Goal: Information Seeking & Learning: Check status

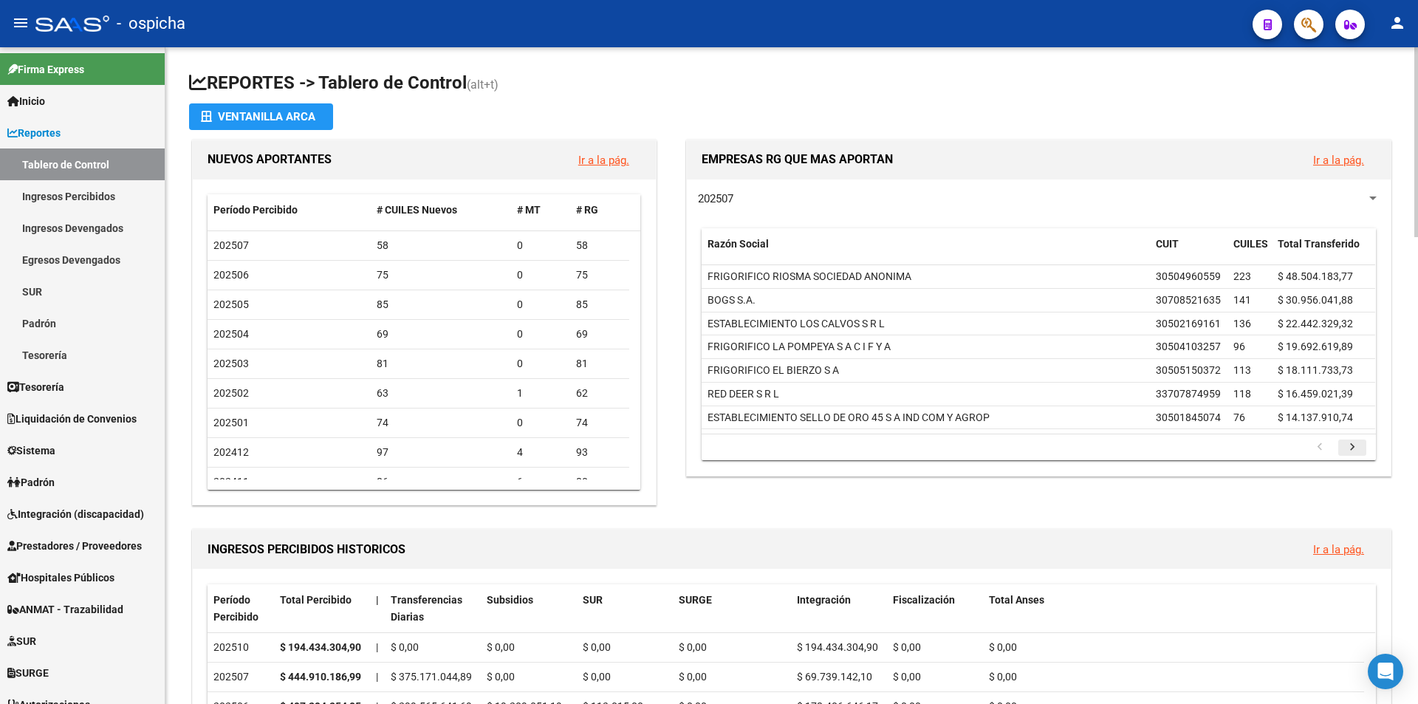
click at [1358, 443] on icon "go to next page" at bounding box center [1352, 449] width 19 height 18
click at [1358, 447] on icon "go to next page" at bounding box center [1352, 449] width 19 height 18
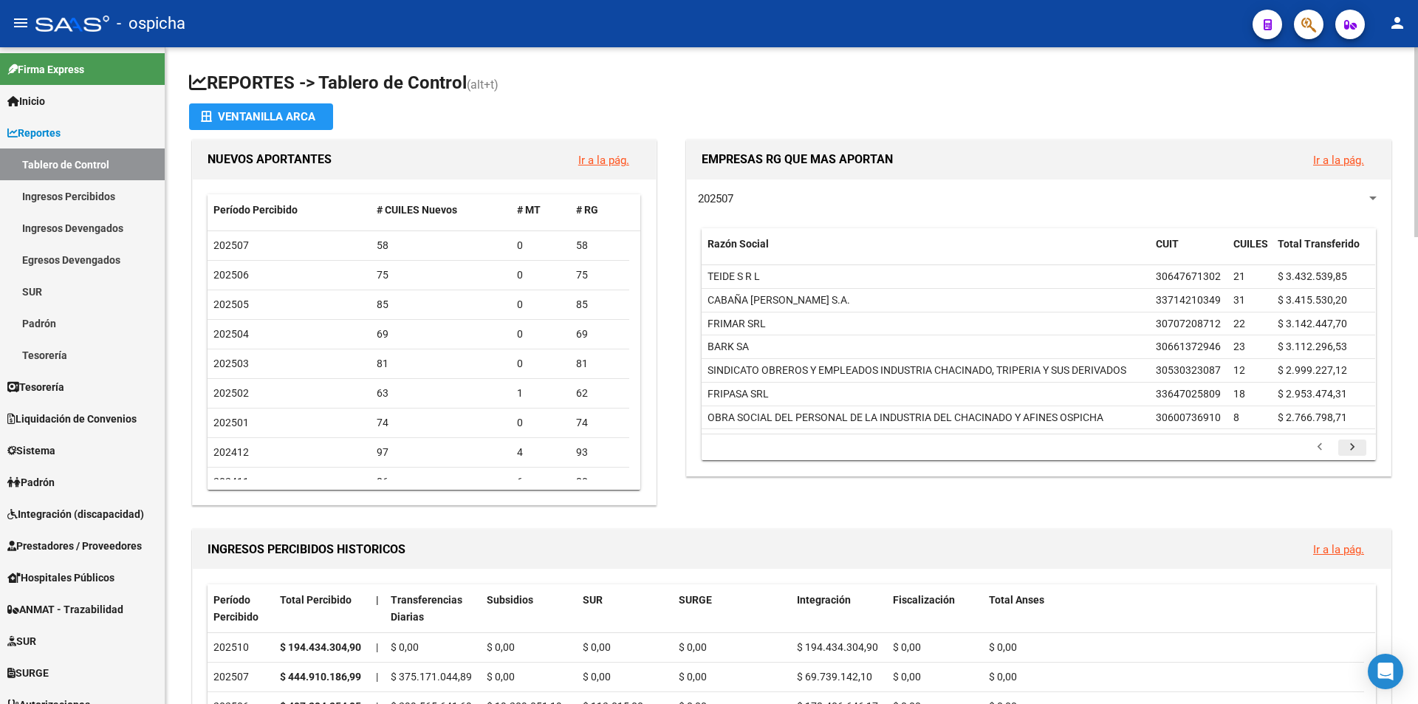
click at [1352, 448] on icon "go to next page" at bounding box center [1352, 449] width 19 height 18
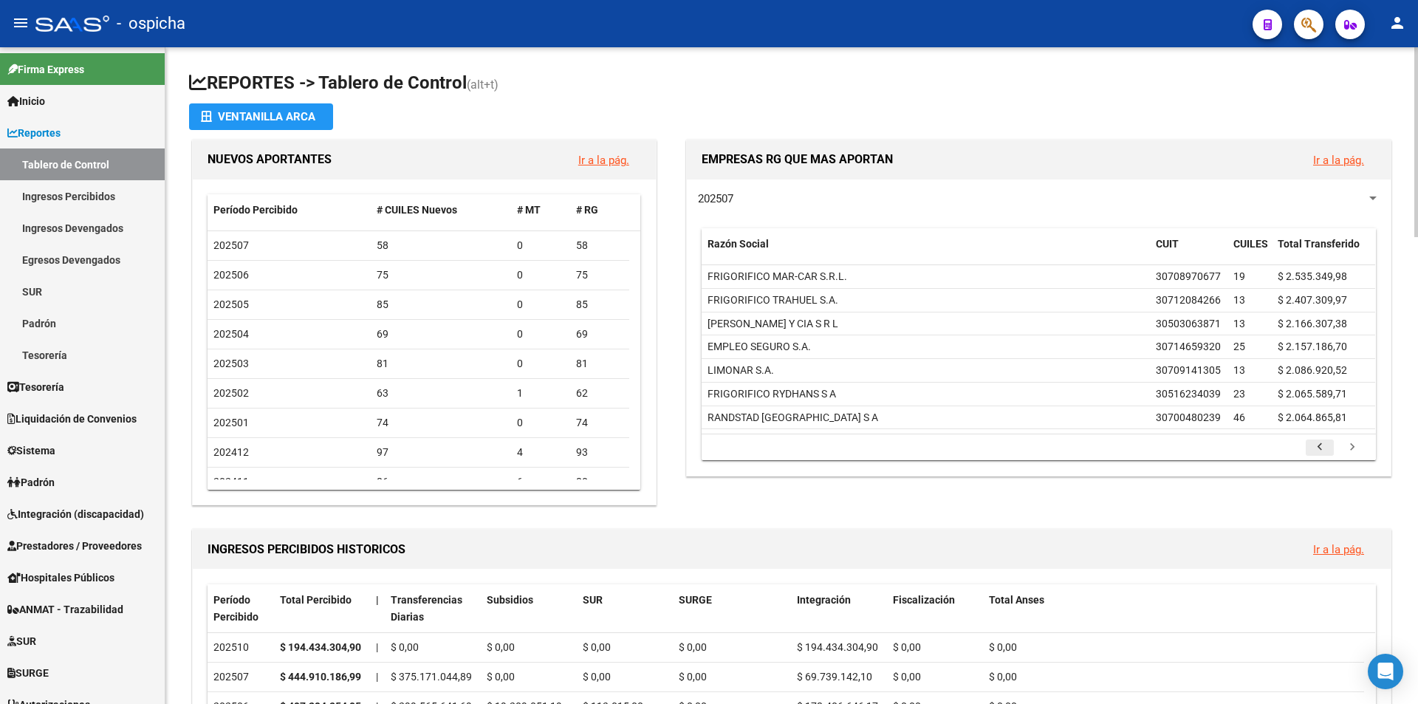
click at [1313, 448] on icon "go to previous page" at bounding box center [1319, 449] width 19 height 18
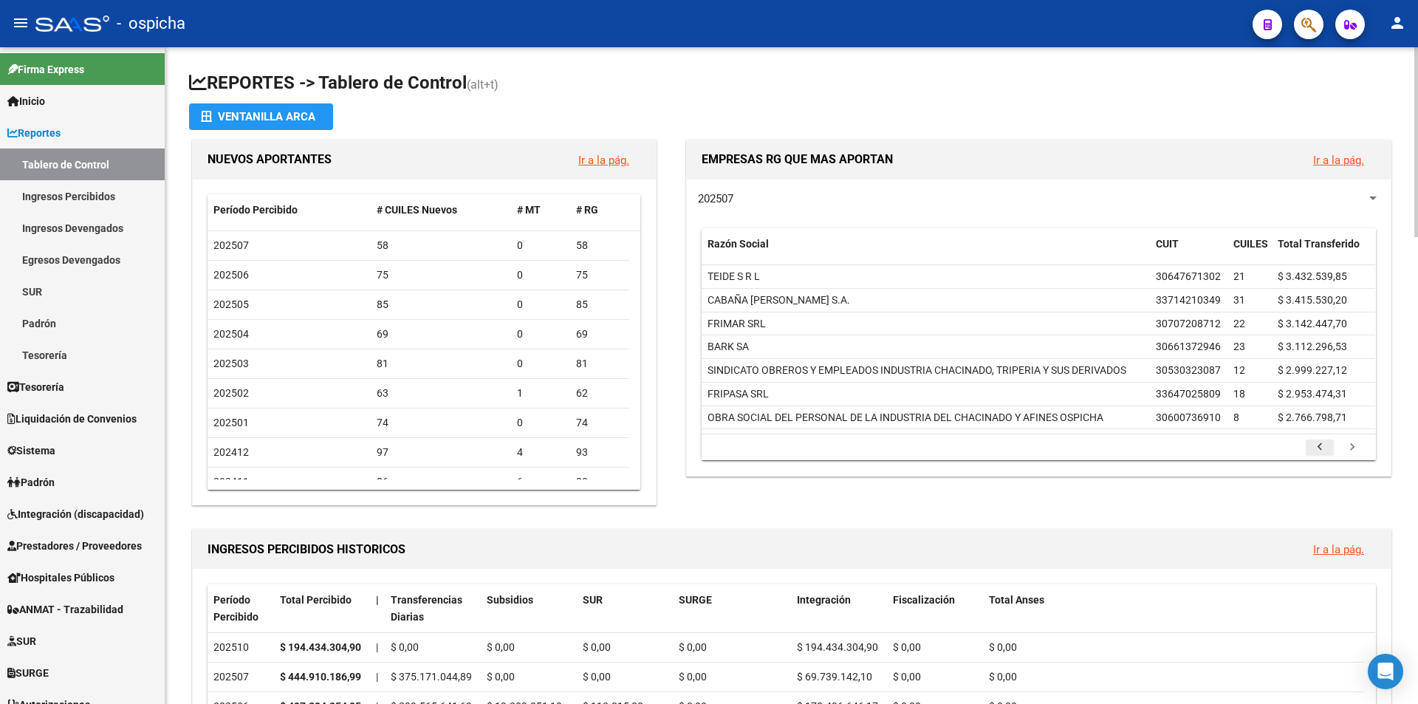
click at [1313, 448] on icon "go to previous page" at bounding box center [1319, 449] width 19 height 18
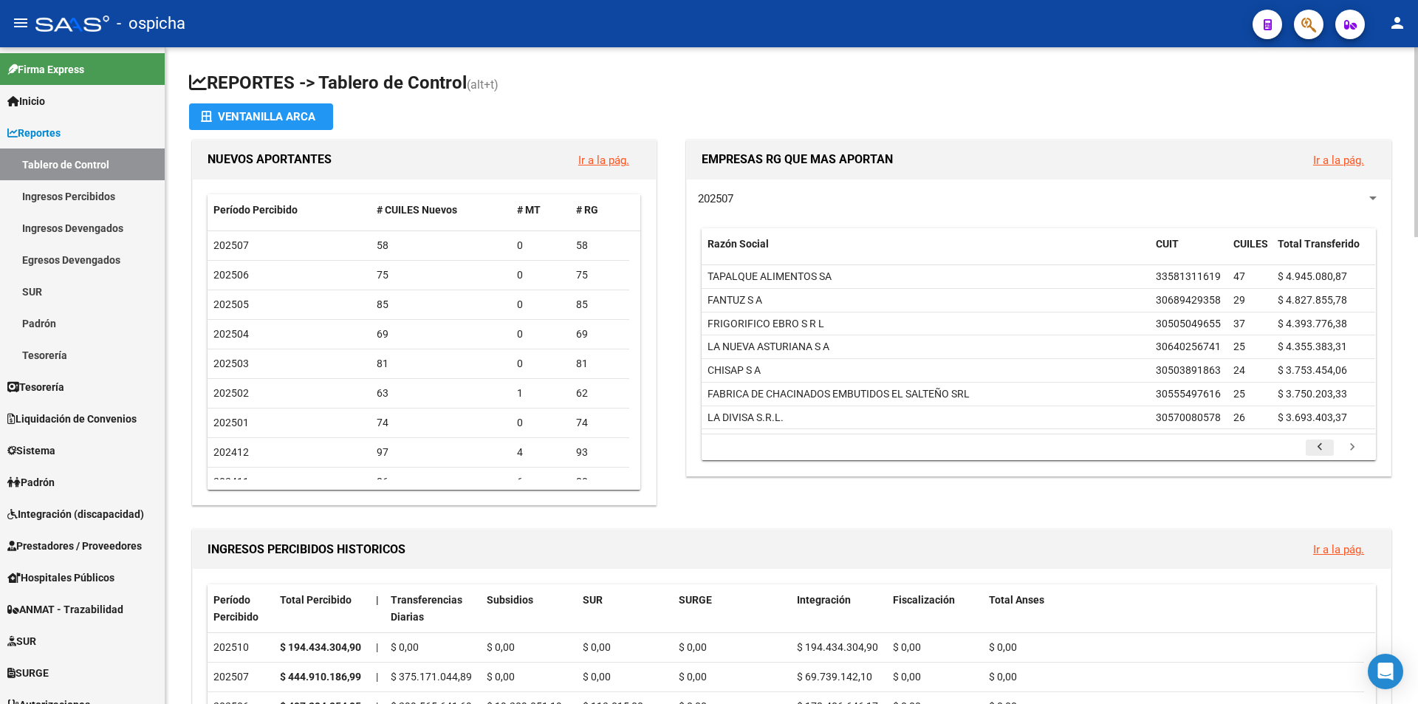
click at [1313, 448] on icon "go to previous page" at bounding box center [1319, 449] width 19 height 18
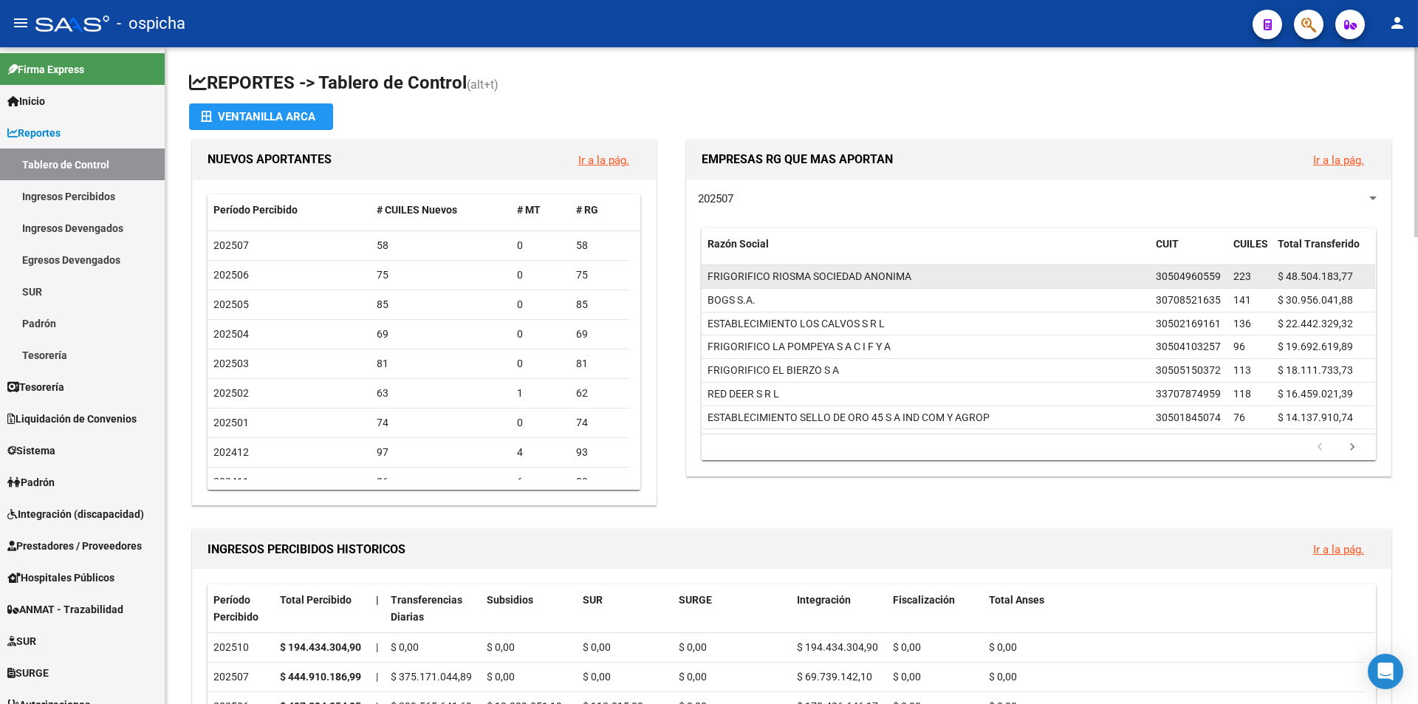
click at [1230, 278] on datatable-body-cell "223" at bounding box center [1250, 276] width 44 height 23
click at [1246, 278] on span "223" at bounding box center [1242, 276] width 18 height 12
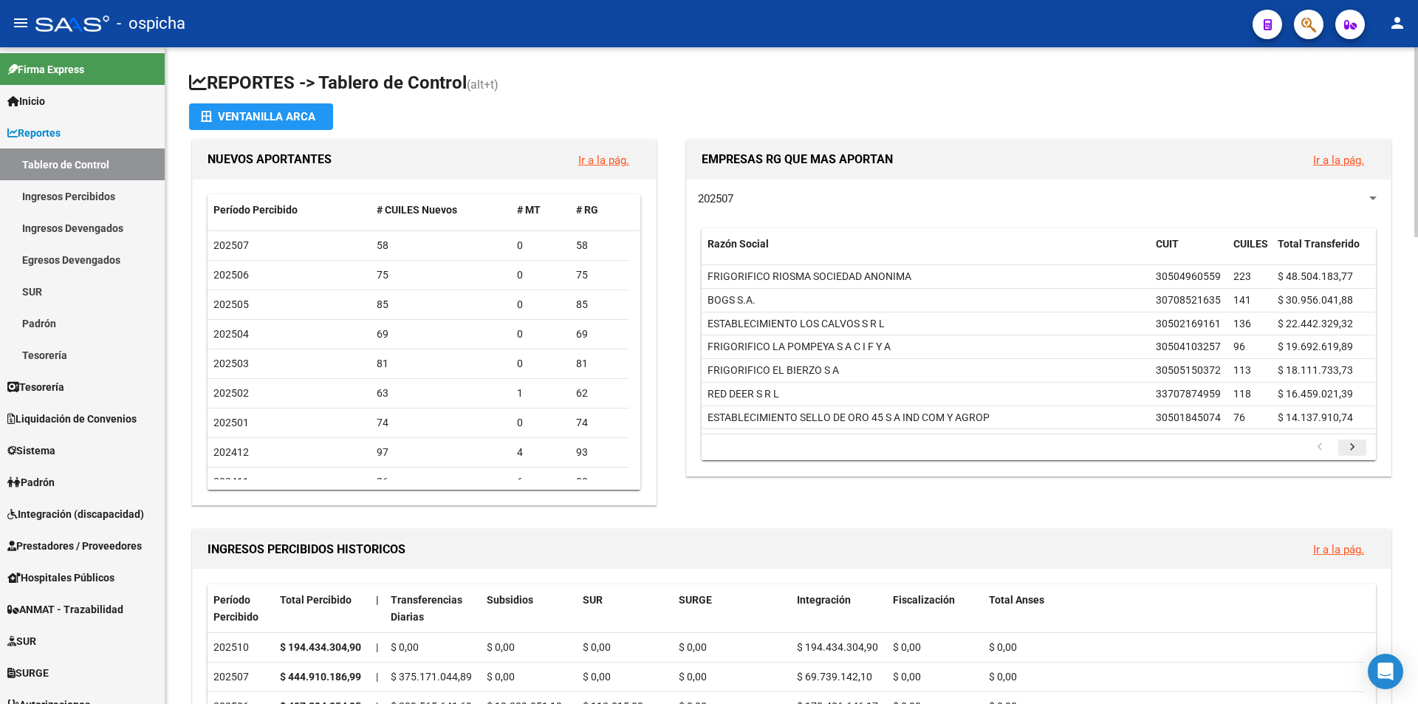
click at [1355, 445] on icon "go to next page" at bounding box center [1352, 449] width 19 height 18
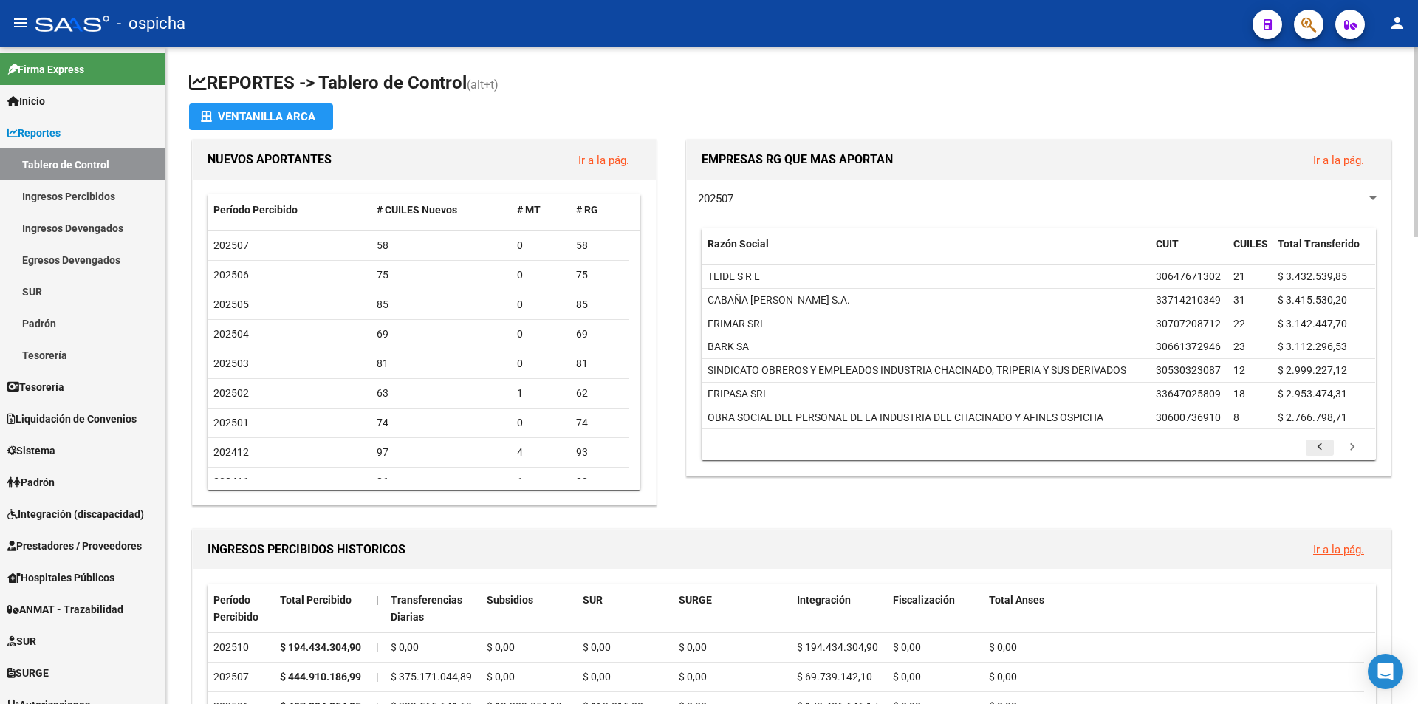
click at [1321, 447] on icon "go to previous page" at bounding box center [1319, 449] width 19 height 18
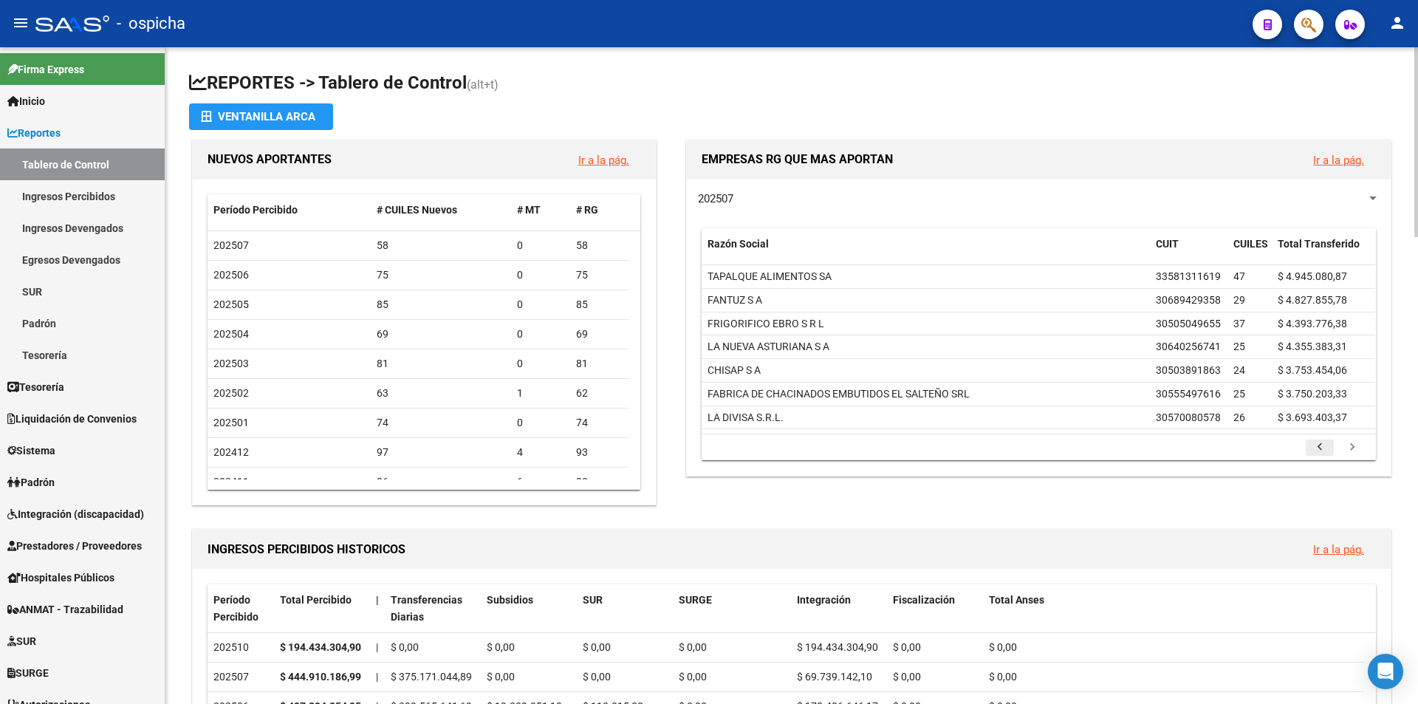
click at [1312, 448] on icon "go to previous page" at bounding box center [1319, 449] width 19 height 18
click at [1301, 18] on button "button" at bounding box center [1309, 25] width 30 height 30
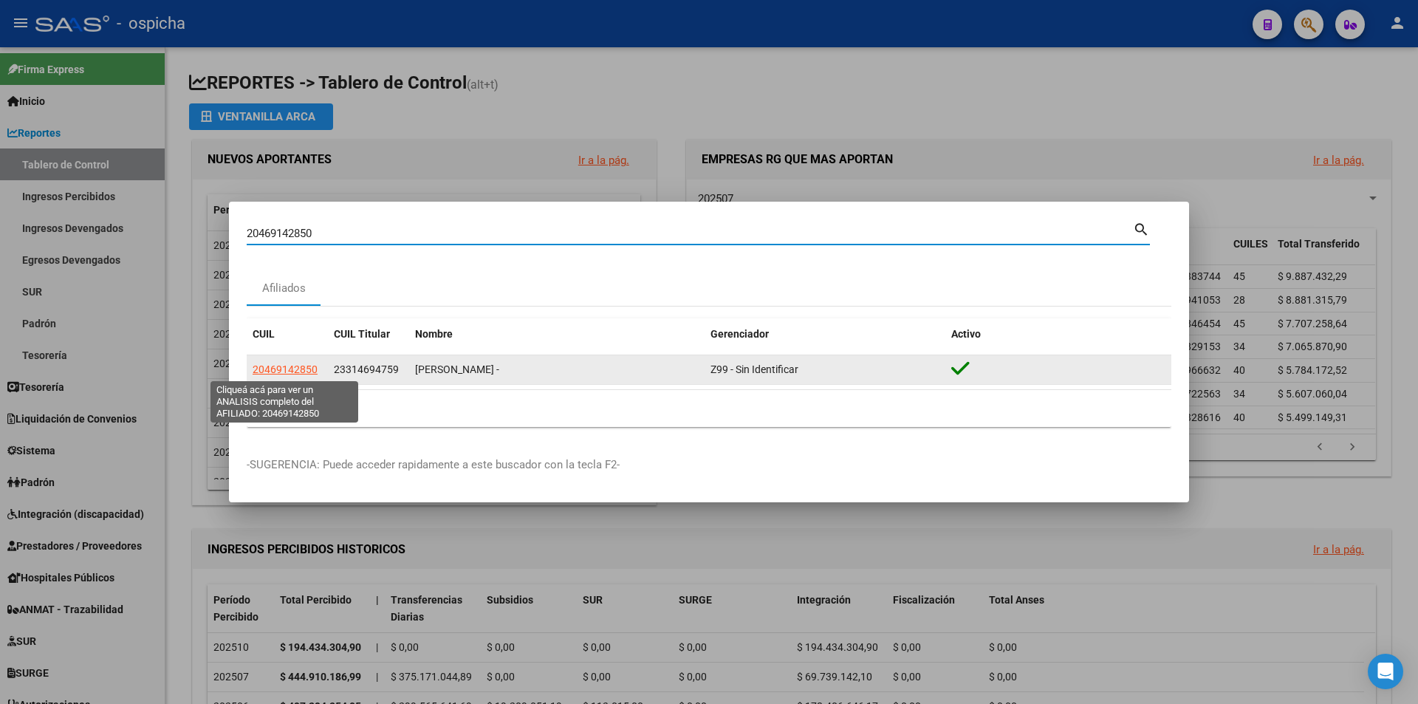
click at [298, 373] on span "20469142850" at bounding box center [285, 369] width 65 height 12
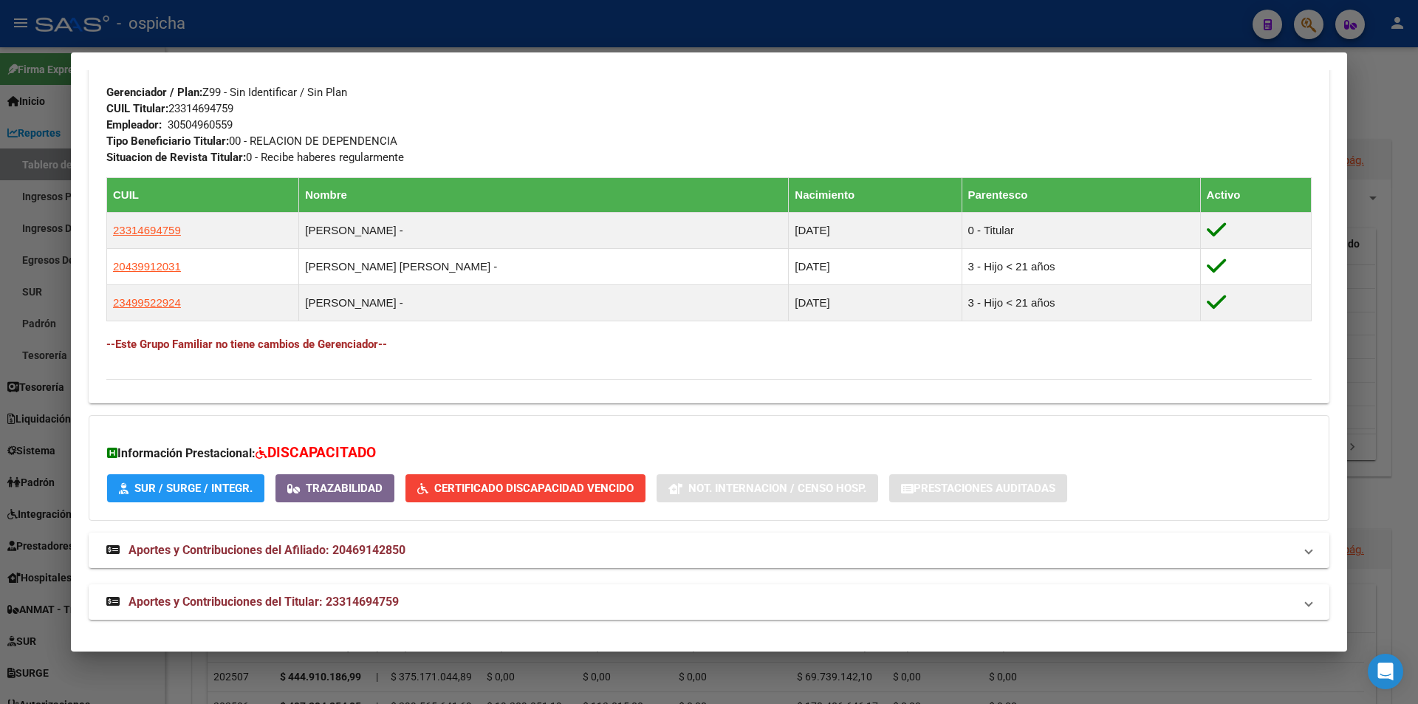
scroll to position [723, 0]
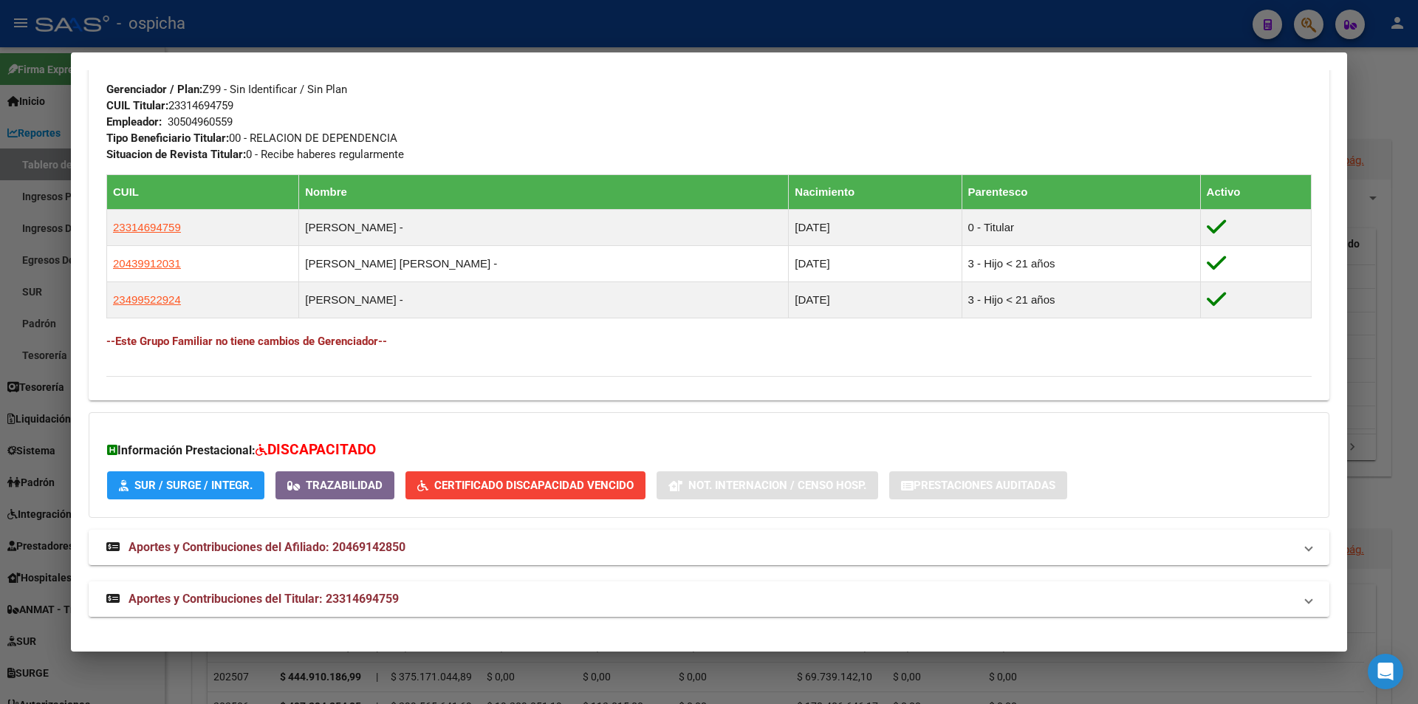
click at [295, 604] on span "Aportes y Contribuciones del Titular: 23314694759" at bounding box center [264, 599] width 270 height 14
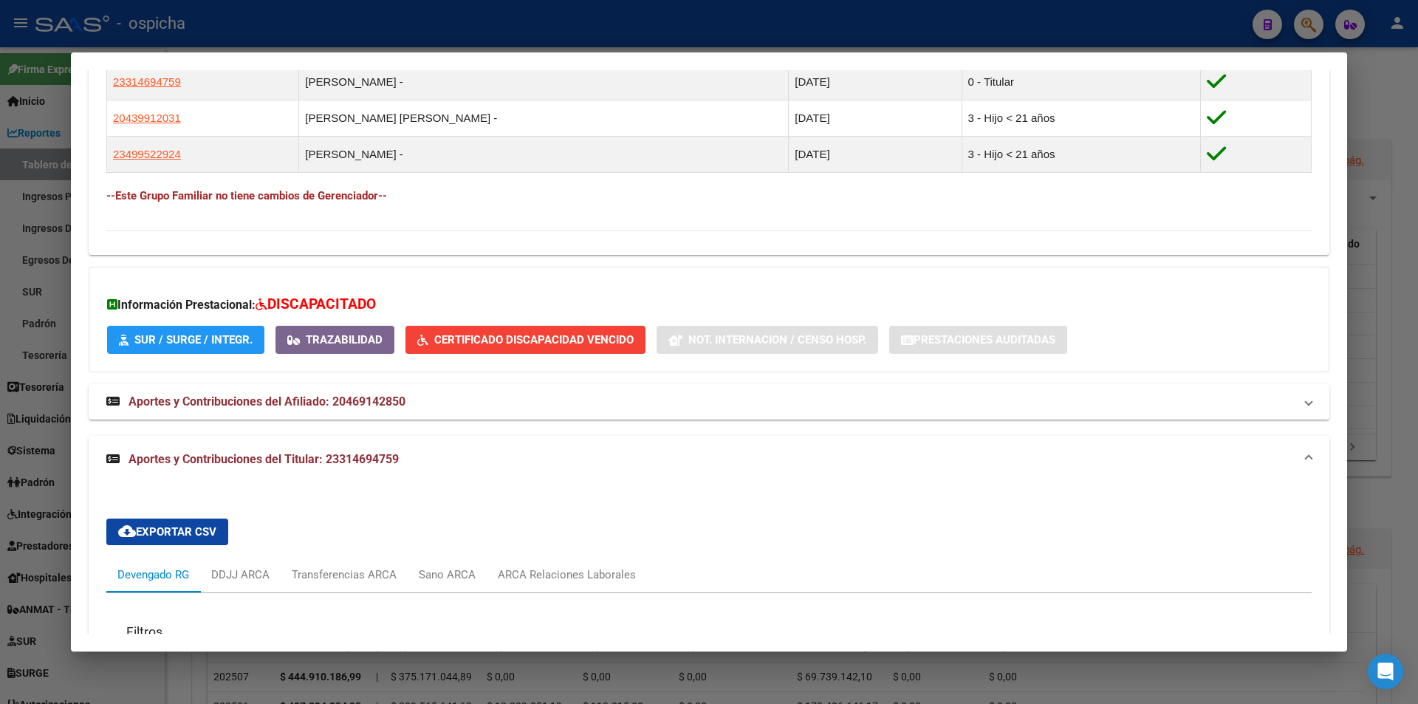
scroll to position [835, 0]
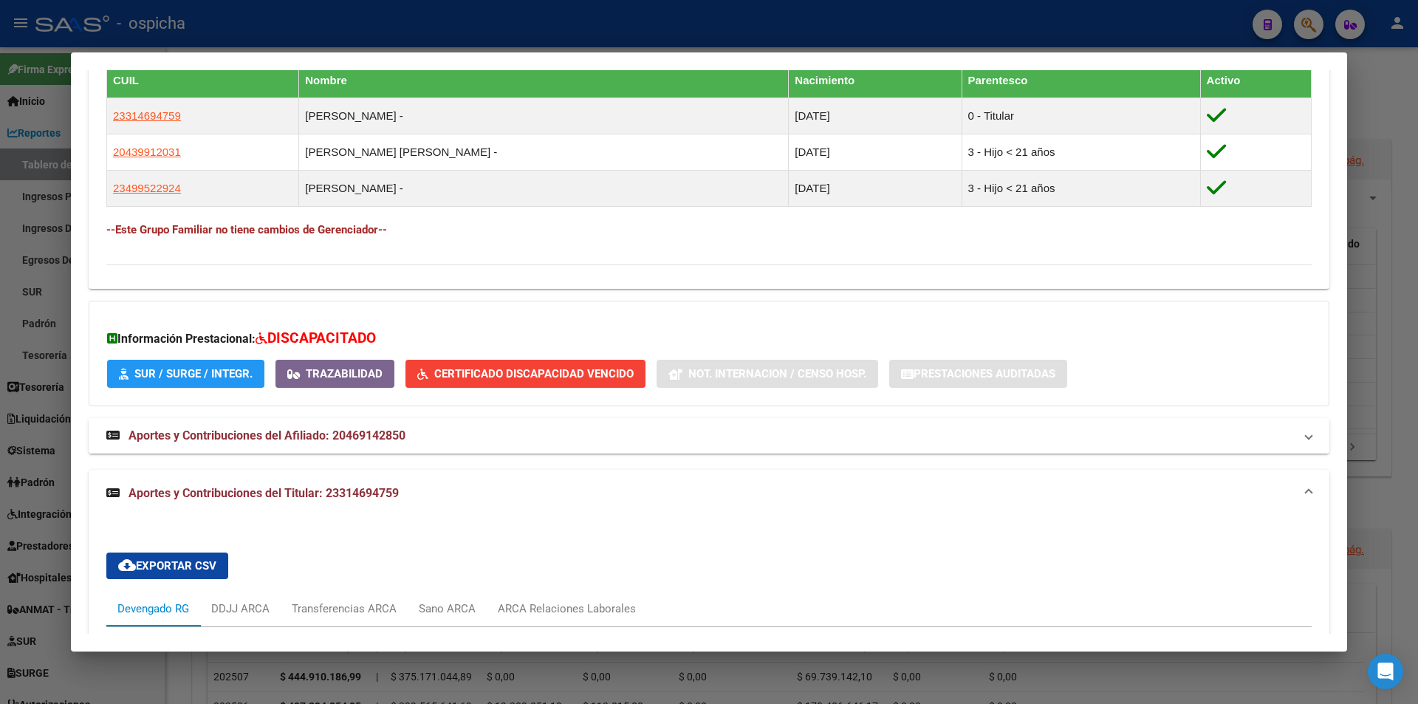
click at [520, 444] on mat-panel-title "Aportes y Contribuciones del Afiliado: 20469142850" at bounding box center [700, 436] width 1188 height 18
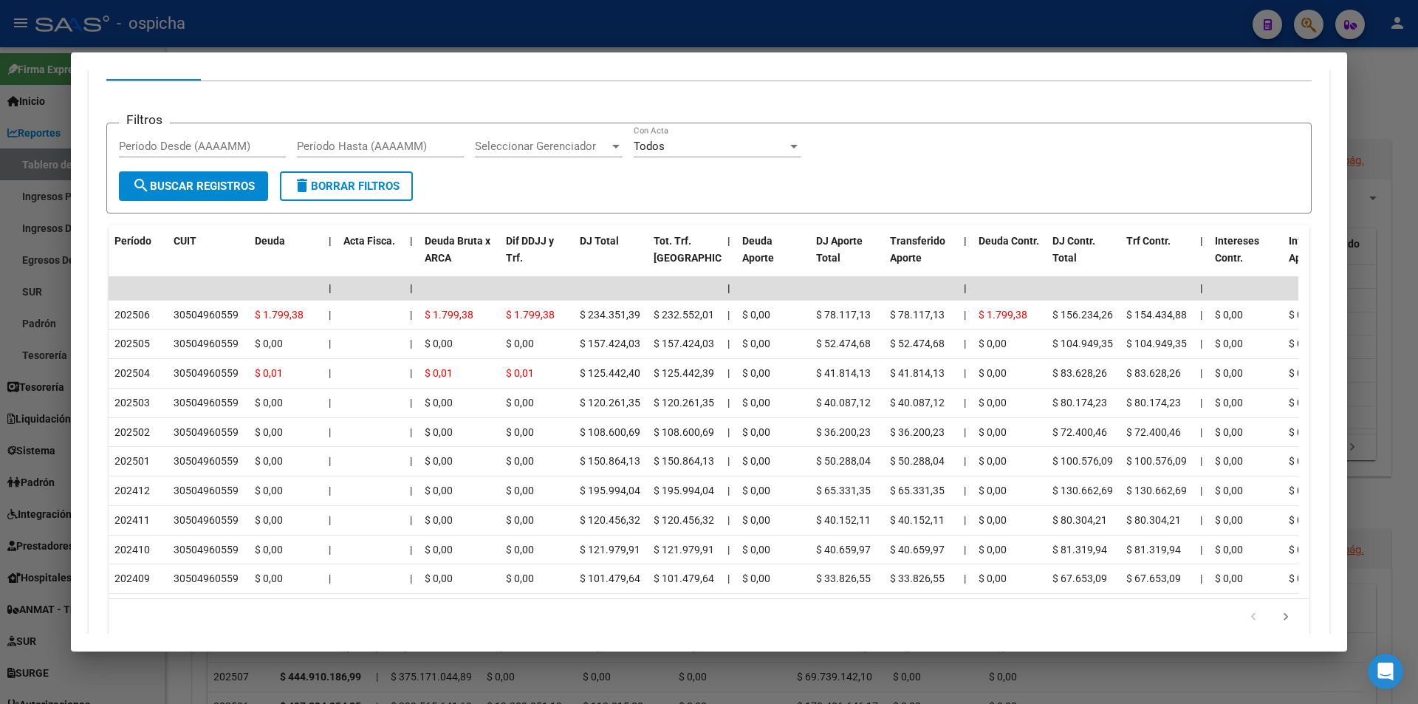
scroll to position [1757, 0]
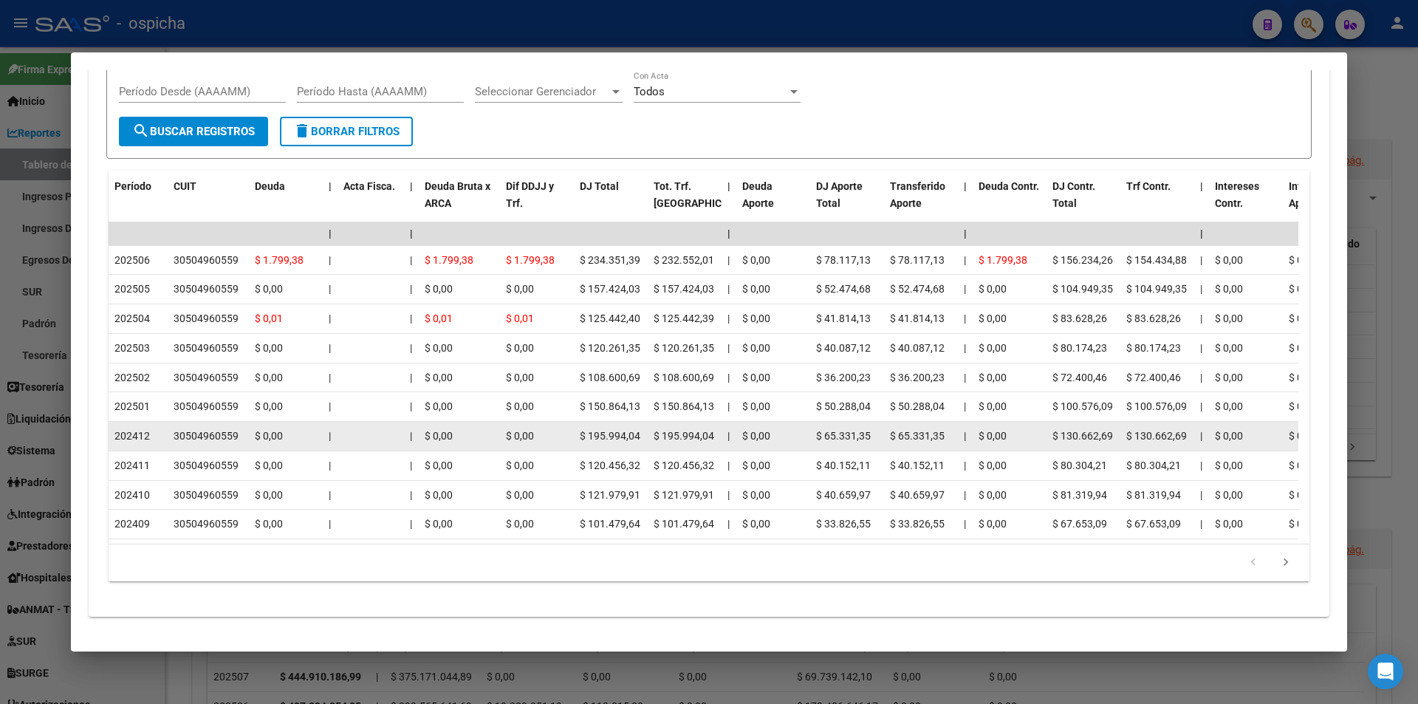
drag, startPoint x: 175, startPoint y: 422, endPoint x: 236, endPoint y: 415, distance: 61.7
click at [236, 428] on div "30504960559" at bounding box center [206, 436] width 65 height 17
copy div "30504960559"
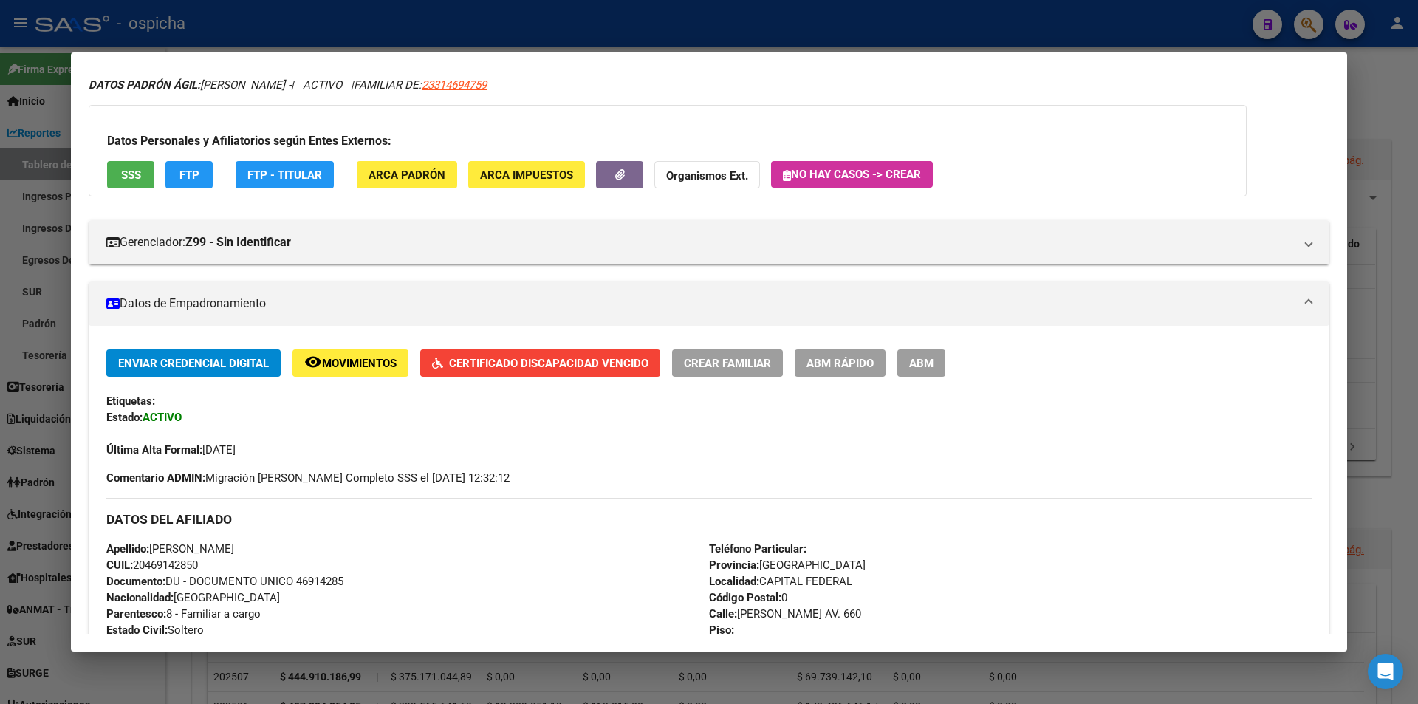
scroll to position [0, 0]
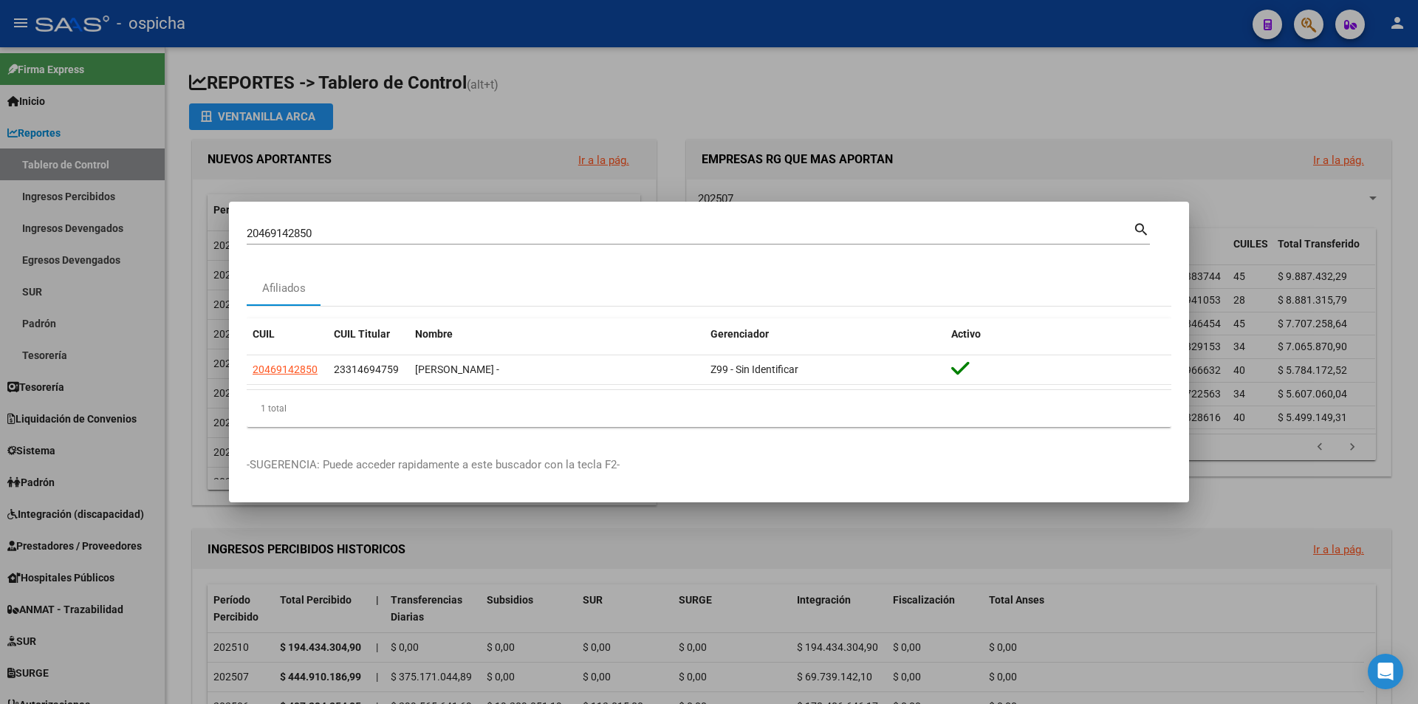
click at [449, 222] on div "20469142850 Buscar (apellido, dni, cuil, [PERSON_NAME], cuit, obra social)" at bounding box center [690, 233] width 886 height 22
type input "2"
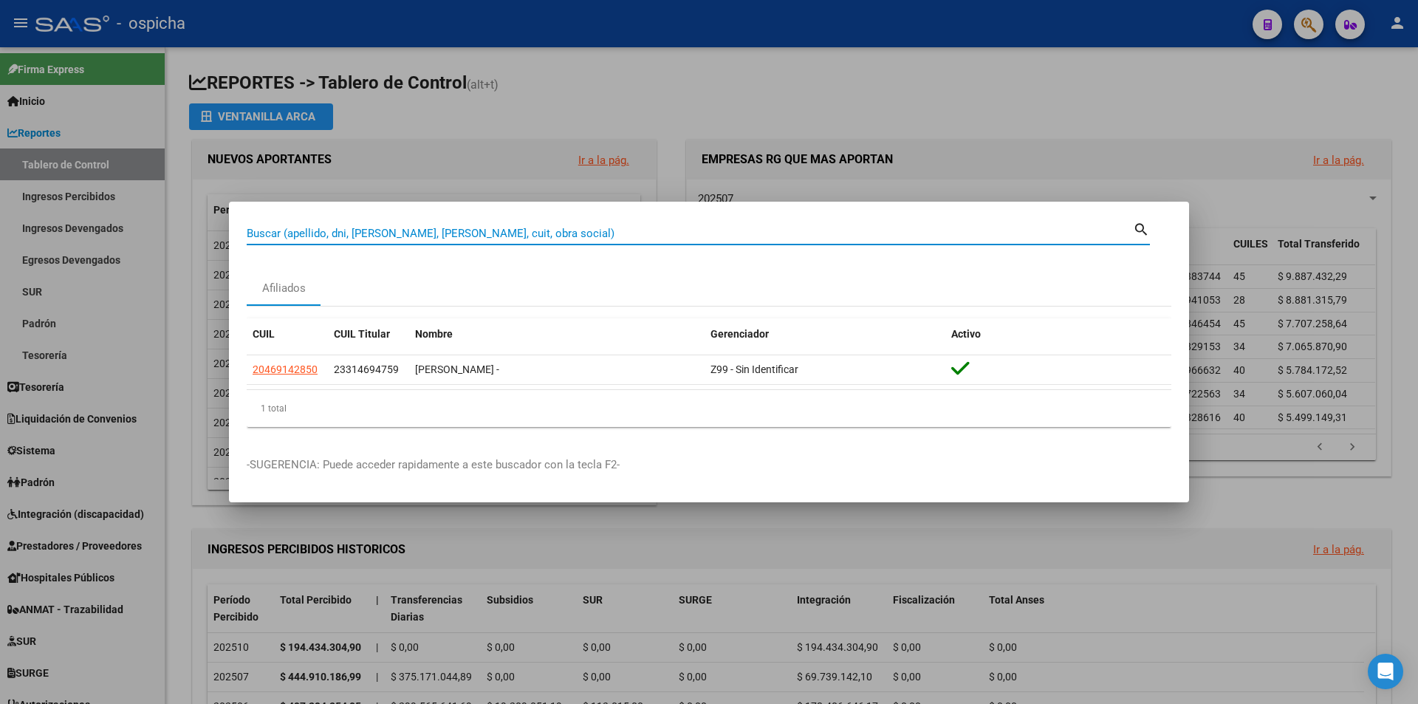
paste input "30504960559"
type input "30504960559"
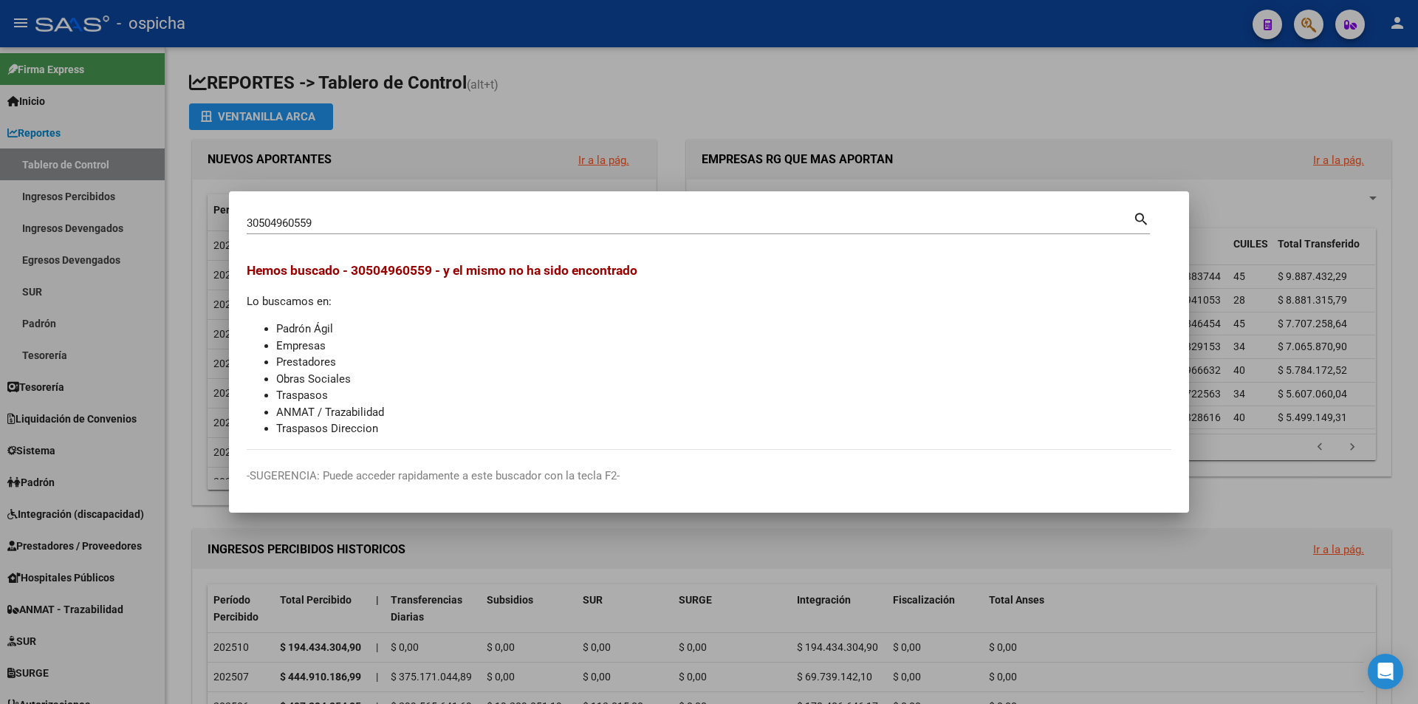
click at [911, 104] on div at bounding box center [709, 352] width 1418 height 704
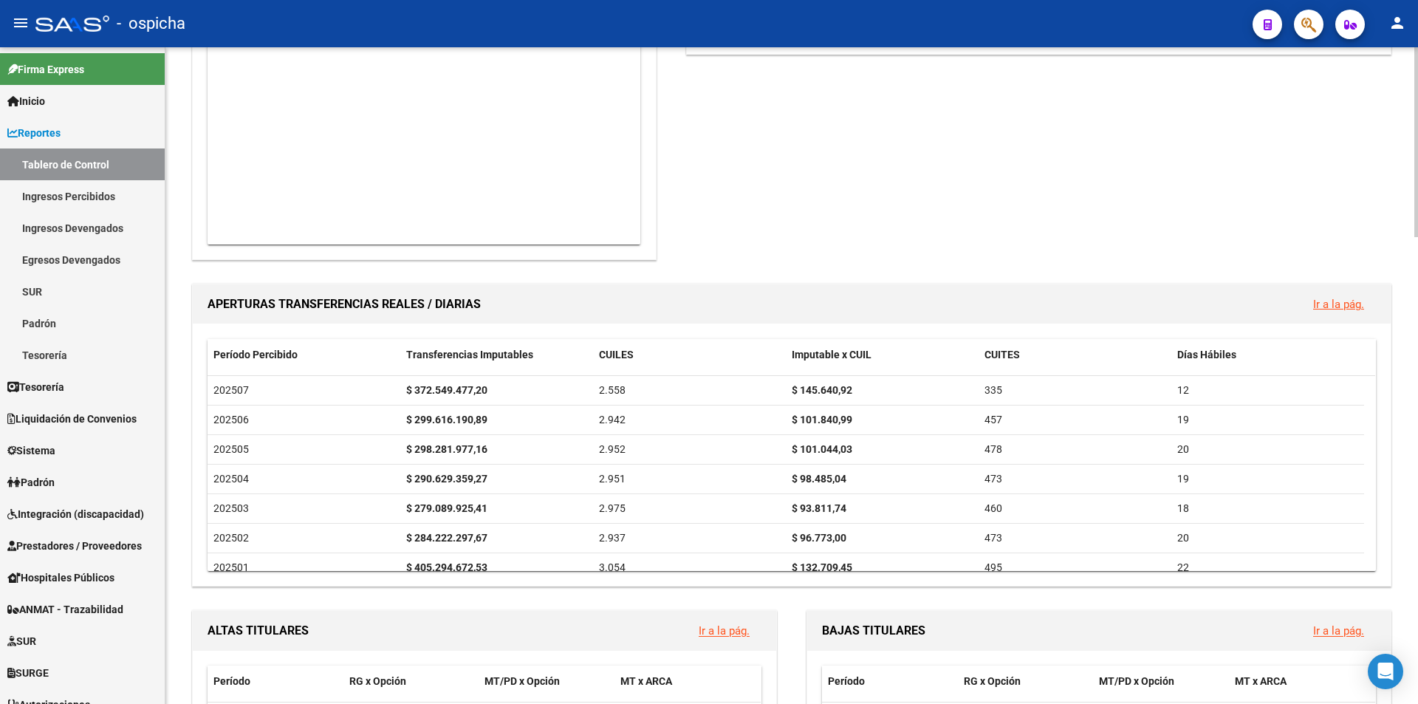
scroll to position [960, 0]
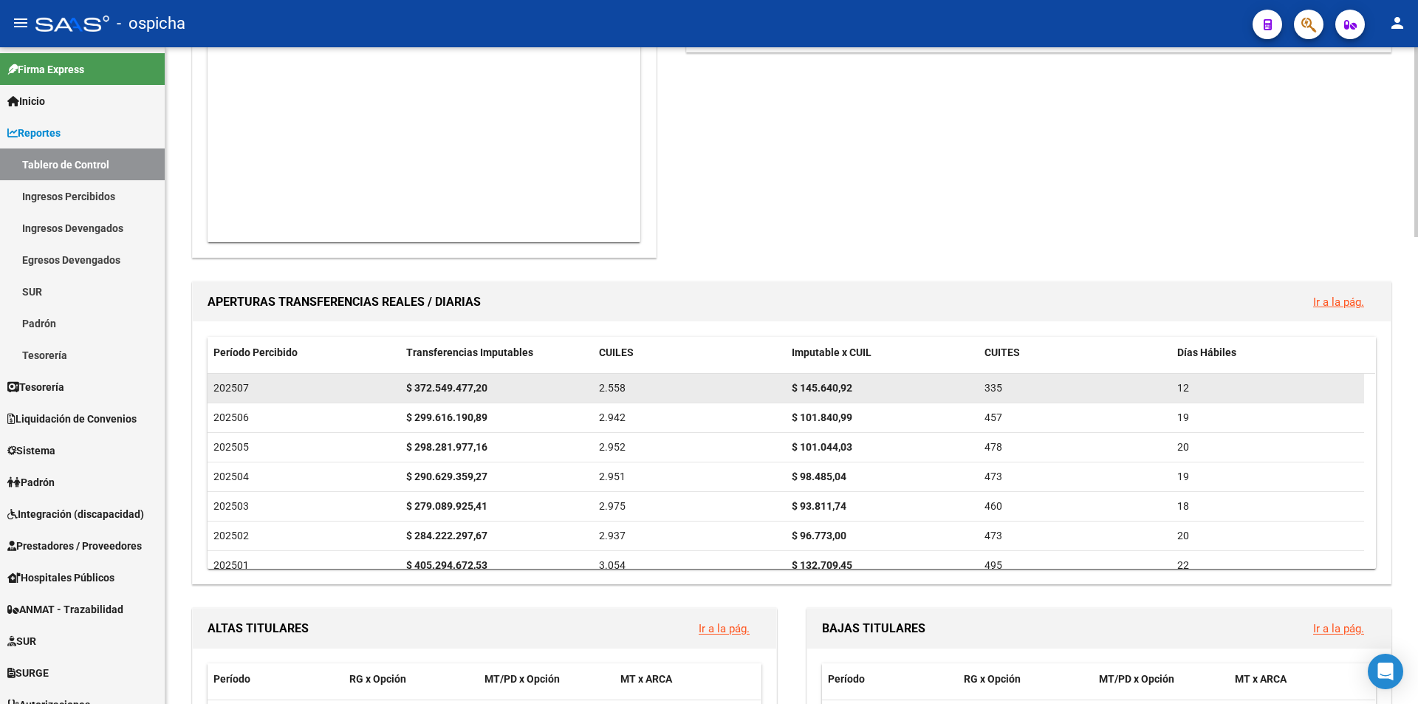
click at [638, 383] on div "2.558" at bounding box center [689, 388] width 181 height 17
click at [1030, 386] on div "335" at bounding box center [1075, 388] width 181 height 17
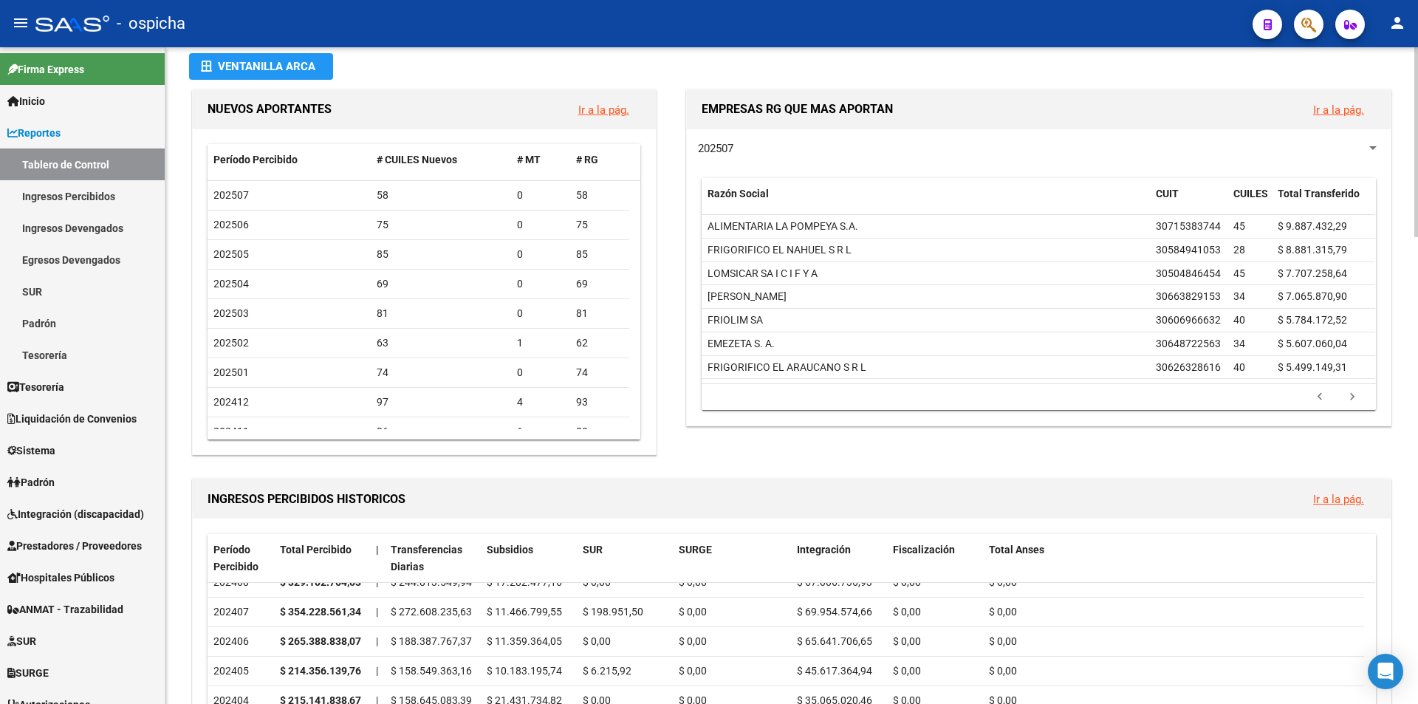
scroll to position [0, 0]
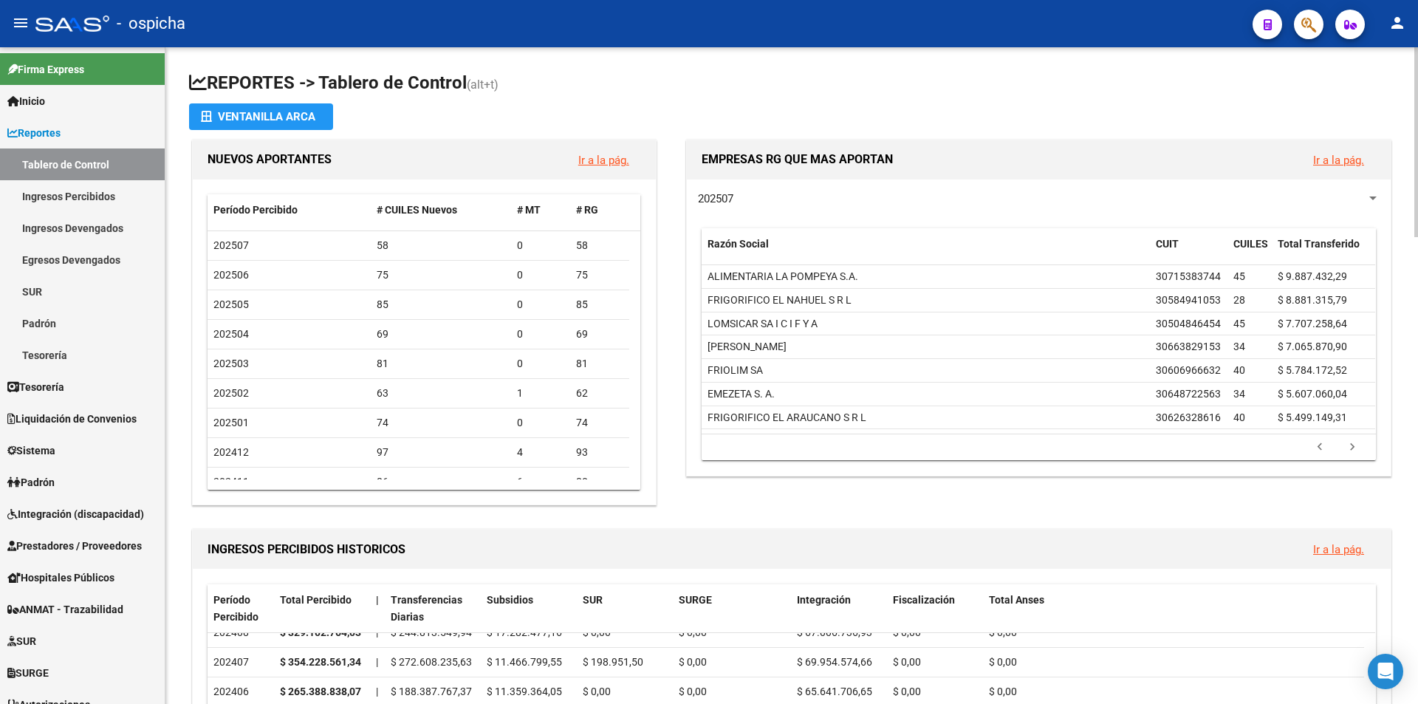
click at [1417, 163] on div at bounding box center [1416, 142] width 4 height 190
